Goal: Communication & Community: Answer question/provide support

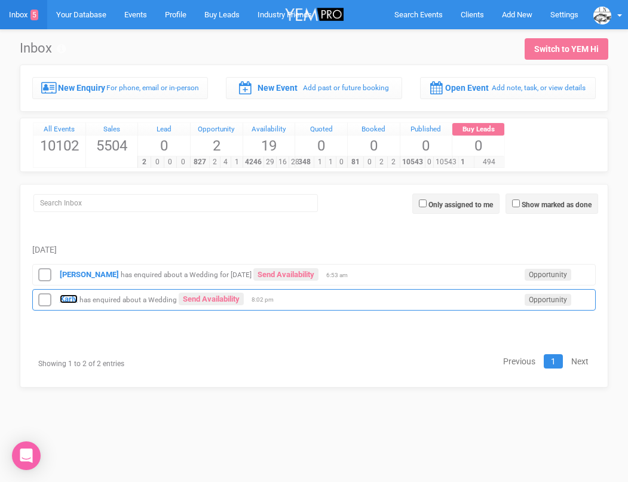
click at [70, 297] on strong "Karly" at bounding box center [69, 298] width 18 height 9
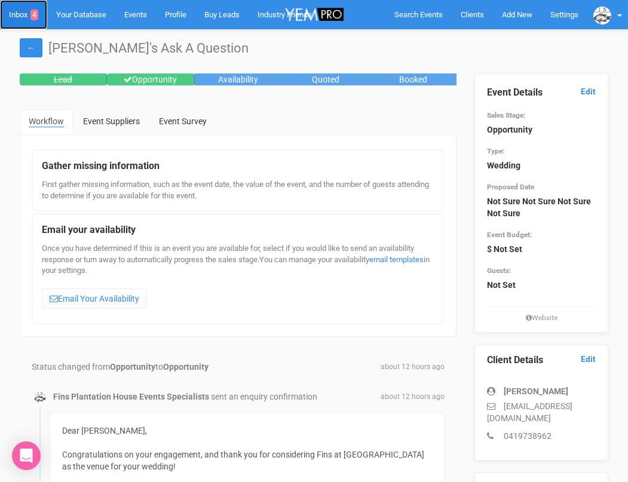
click at [24, 16] on link "Inbox 4" at bounding box center [23, 14] width 47 height 29
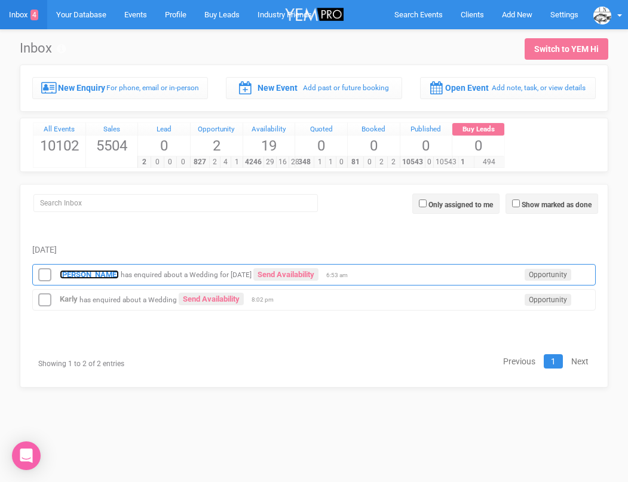
click at [73, 274] on strong "[PERSON_NAME]" at bounding box center [89, 274] width 59 height 9
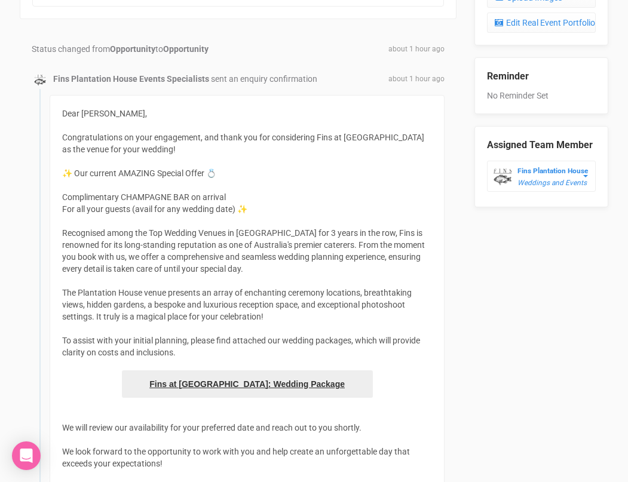
scroll to position [533, 0]
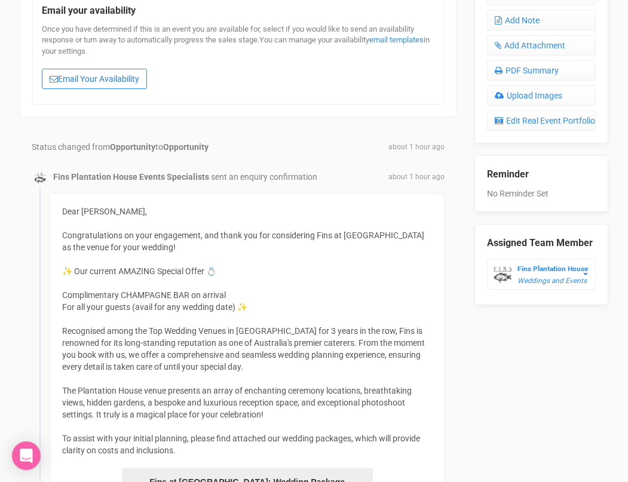
click at [110, 84] on link "Email Your Availability" at bounding box center [94, 79] width 105 height 20
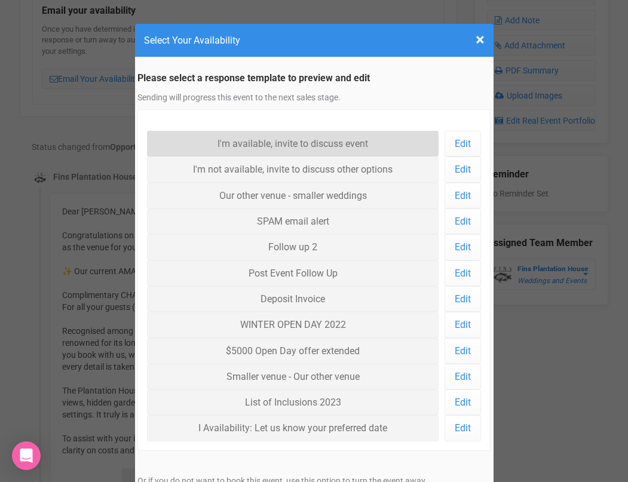
click at [233, 139] on link "I'm available, invite to discuss event" at bounding box center [293, 144] width 292 height 26
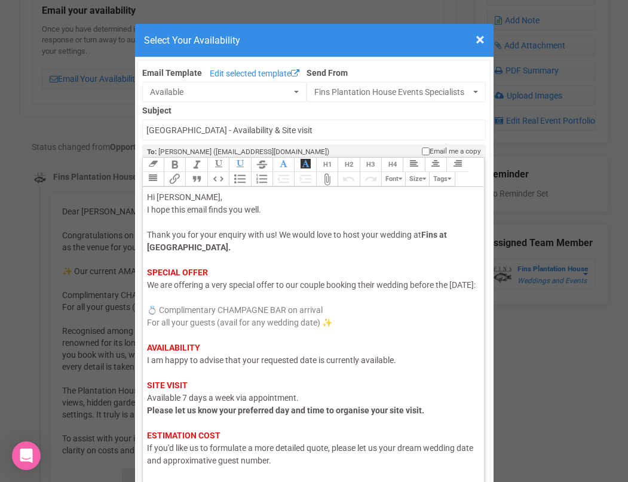
click at [316, 365] on span "I am happy to advise that your requested date is currently available." at bounding box center [271, 360] width 249 height 10
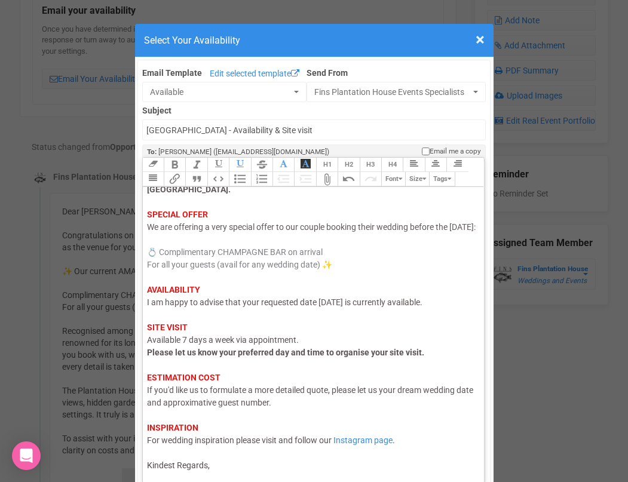
scroll to position [70, 0]
click at [240, 465] on div "Hi Karly, I hope this email finds you well. Thank you for your enquiry with us!…" at bounding box center [311, 302] width 329 height 339
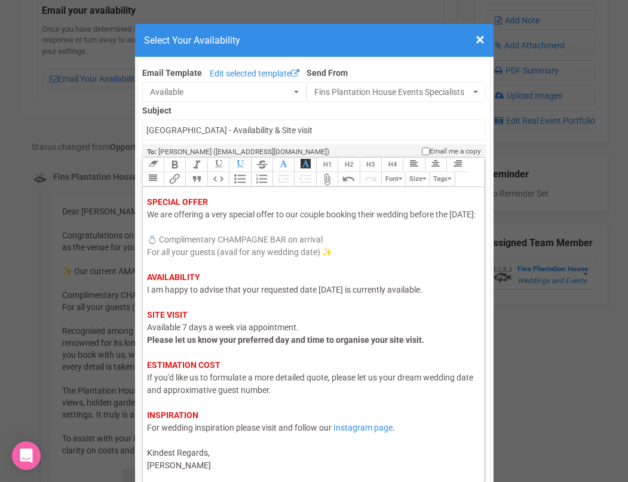
type trix-editor "<div><span style="color: rgb(95, 88, 88);">Hi Karly,</span><br><span style="col…"
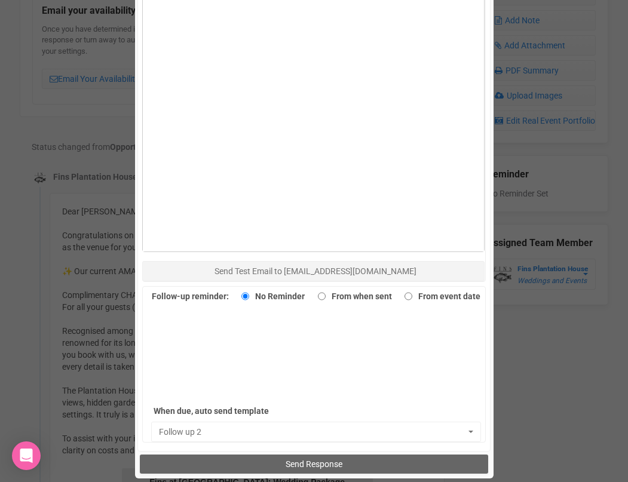
scroll to position [635, 0]
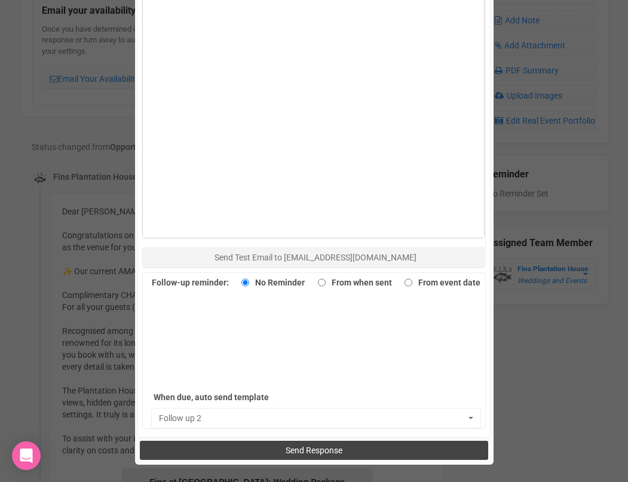
click at [248, 442] on button "Send Response" at bounding box center [314, 450] width 348 height 19
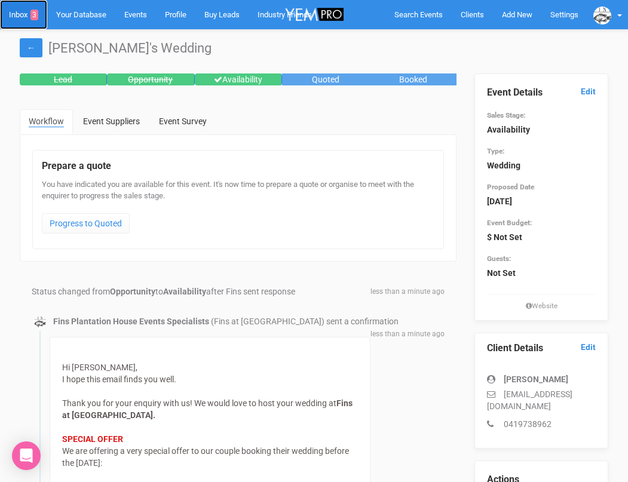
click at [17, 18] on link "Inbox 3" at bounding box center [23, 14] width 47 height 29
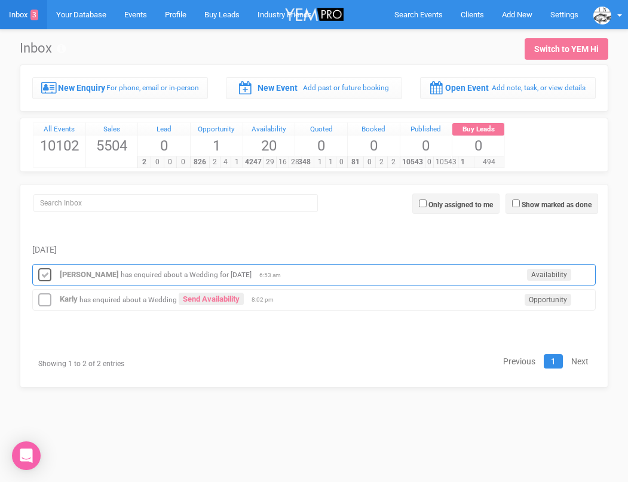
click at [46, 274] on icon at bounding box center [45, 275] width 18 height 16
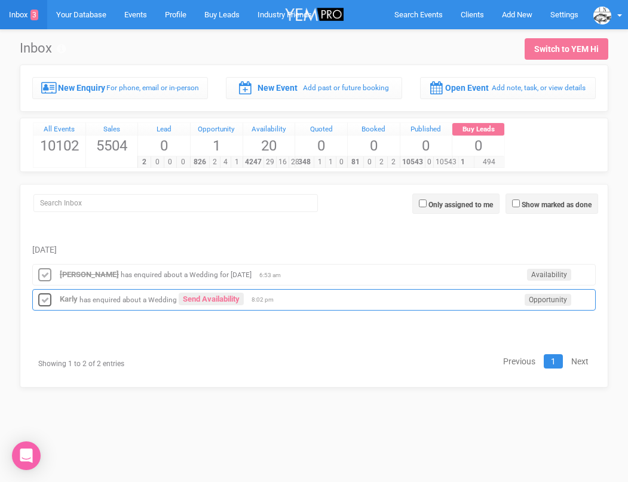
click at [45, 296] on icon at bounding box center [45, 301] width 18 height 16
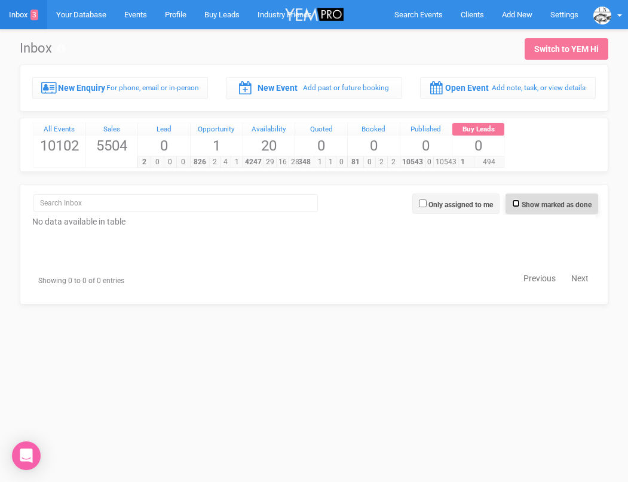
click at [518, 200] on input "Show marked as done" at bounding box center [516, 203] width 8 height 8
checkbox input "true"
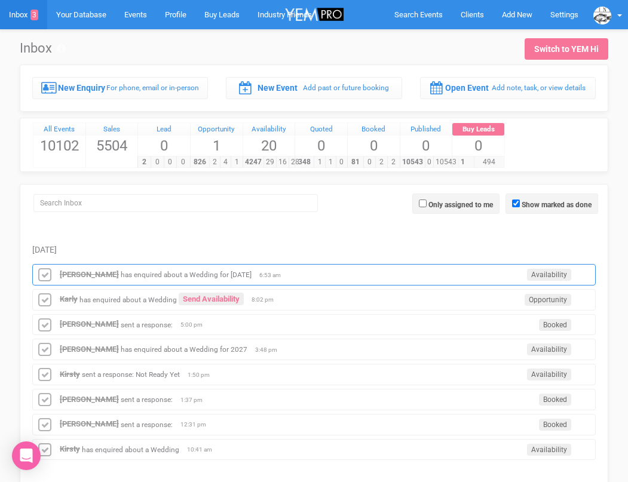
click at [208, 270] on div "[PERSON_NAME] has enquired about a Wedding for [DATE] Availability 6:53 am" at bounding box center [313, 274] width 563 height 21
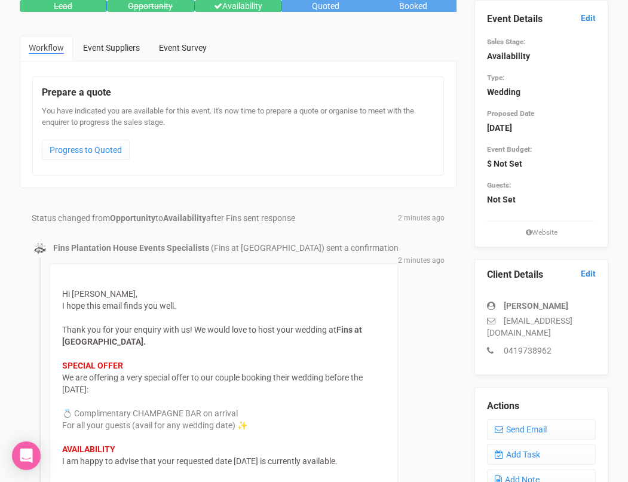
scroll to position [130, 0]
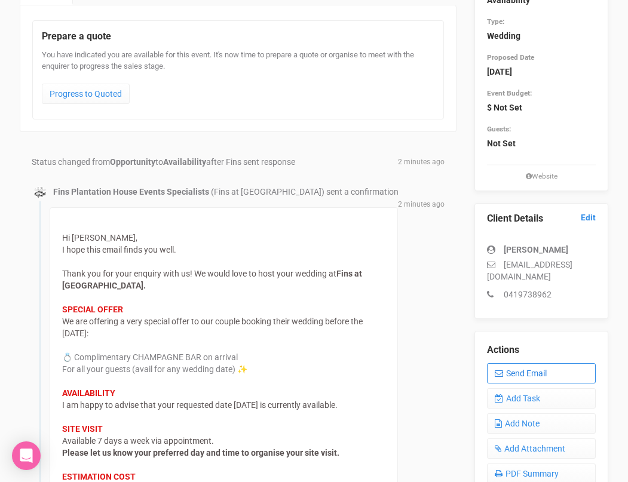
click at [502, 369] on icon at bounding box center [498, 373] width 8 height 8
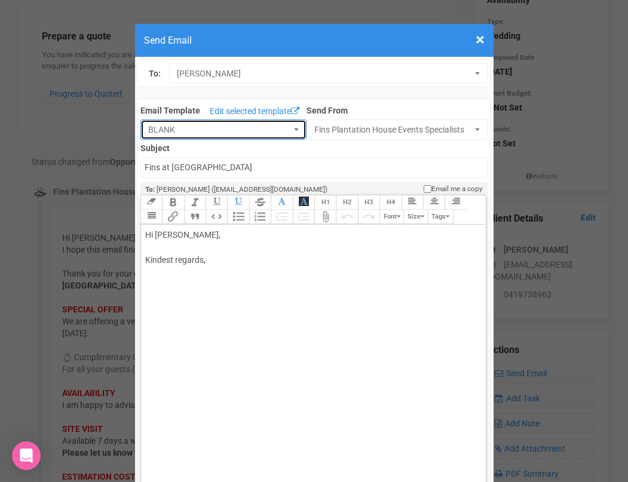
click at [257, 130] on span "BLANK" at bounding box center [219, 130] width 143 height 12
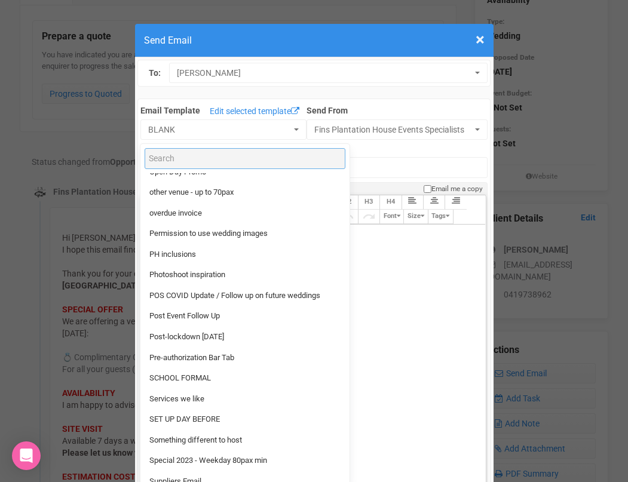
scroll to position [982, 0]
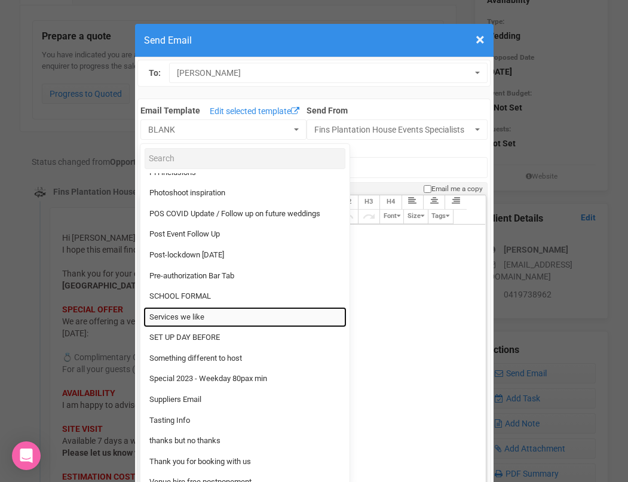
click at [195, 321] on span "Services we like" at bounding box center [176, 317] width 55 height 11
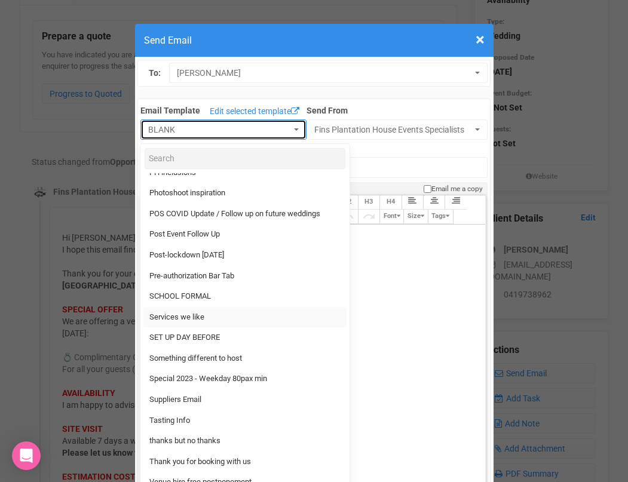
select select "89869"
type input "Fins Plantation House and services we like"
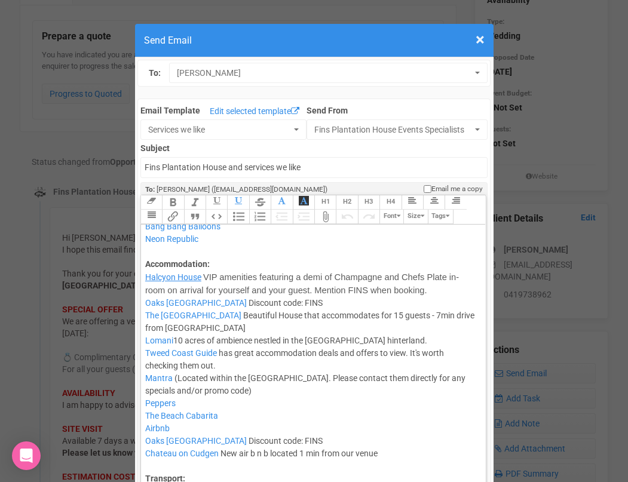
scroll to position [1843, 0]
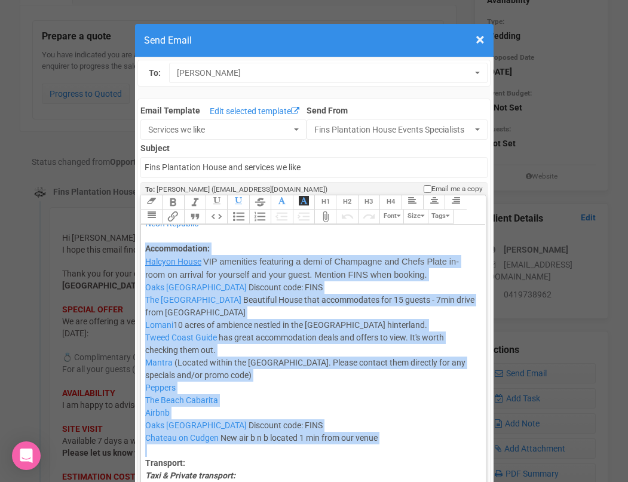
drag, startPoint x: 172, startPoint y: 461, endPoint x: 146, endPoint y: 266, distance: 196.4
click at [146, 266] on trix-editor "Hi , Thanks for your email. Please find below our preferred supplier list, whic…" at bounding box center [313, 368] width 345 height 289
type trix-editor "<div>Hi ,<br><br>Thanks for your email. <br><br>Please find below our preferred…"
copy trix-editor "Accommodation: Halcyon House VIP amenities featuring a demi of Champagne and Ch…"
